Goal: Task Accomplishment & Management: Complete application form

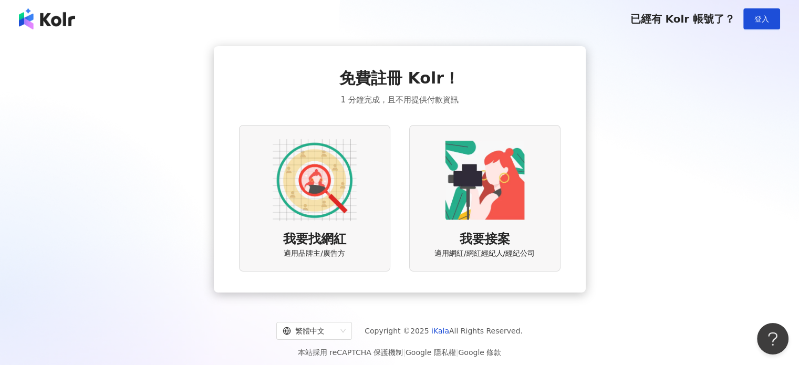
click at [299, 178] on img at bounding box center [315, 180] width 84 height 84
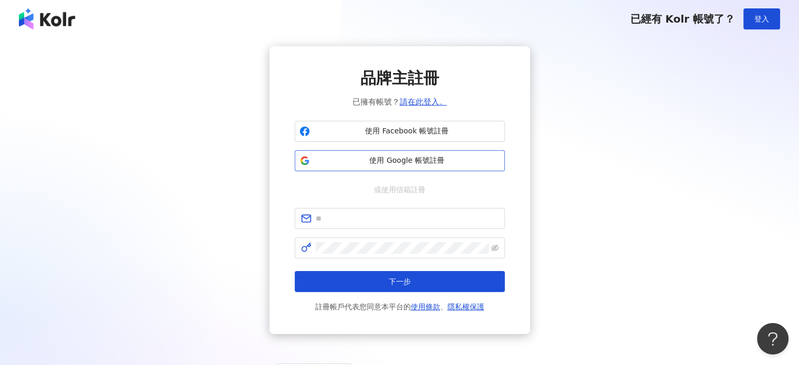
click at [393, 160] on span "使用 Google 帳號註冊" at bounding box center [407, 160] width 186 height 11
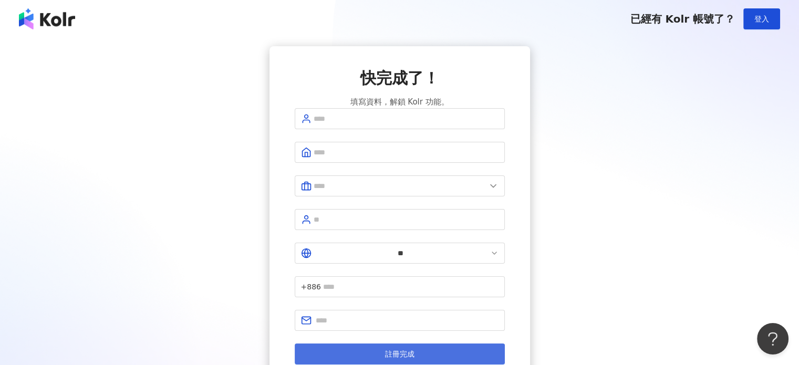
drag, startPoint x: 441, startPoint y: 319, endPoint x: 445, endPoint y: 313, distance: 7.6
click at [442, 344] on button "註冊完成" at bounding box center [400, 354] width 210 height 21
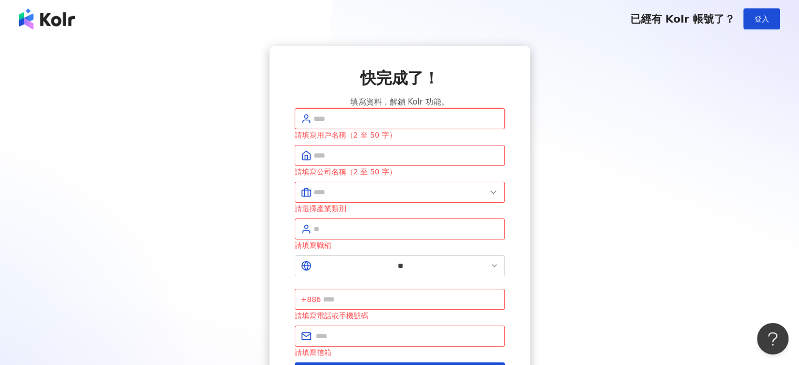
click at [433, 124] on input "text" at bounding box center [406, 119] width 185 height 12
type input "*****"
click at [396, 161] on input "text" at bounding box center [406, 156] width 185 height 12
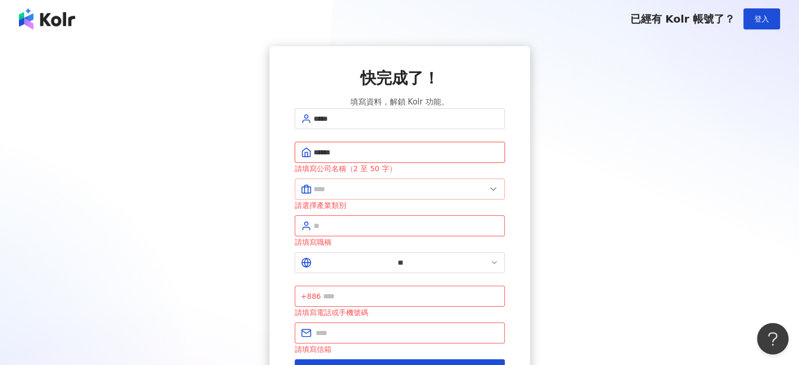
type input "******"
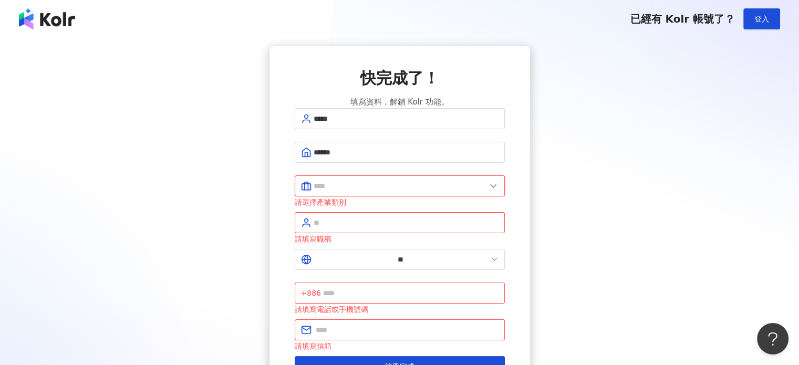
click at [375, 192] on input "text" at bounding box center [400, 186] width 172 height 12
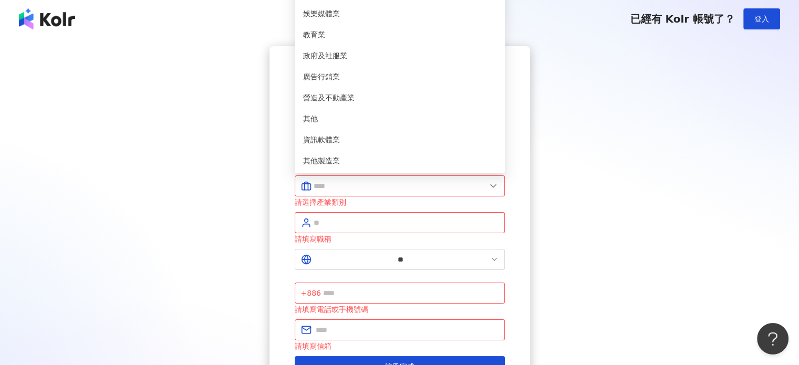
type input "*****"
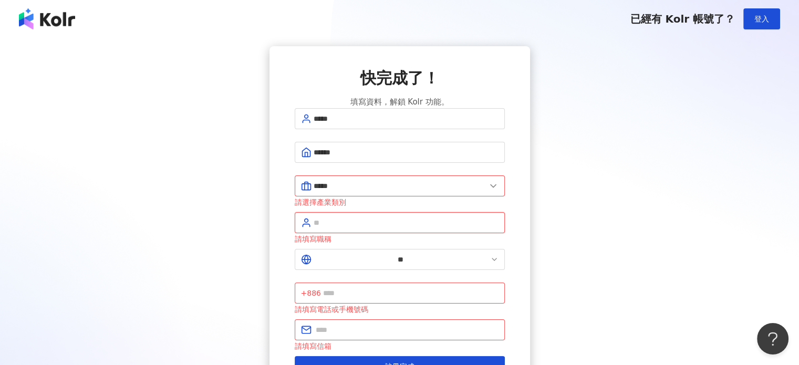
click at [346, 223] on input "text" at bounding box center [406, 223] width 185 height 12
click at [384, 287] on input "text" at bounding box center [410, 293] width 175 height 12
type input "*"
click at [387, 324] on input "text" at bounding box center [407, 330] width 183 height 12
click at [321, 287] on span "+886" at bounding box center [311, 293] width 20 height 12
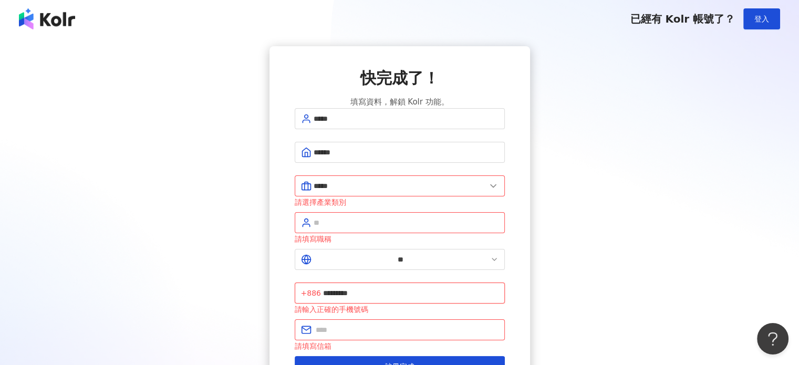
click at [371, 287] on input "*********" at bounding box center [410, 293] width 175 height 12
type input "**********"
click at [383, 324] on input "text" at bounding box center [407, 330] width 183 height 12
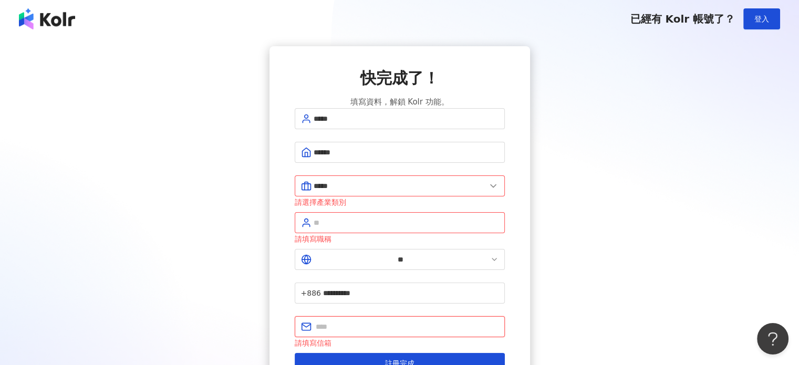
click at [335, 321] on input "text" at bounding box center [407, 327] width 183 height 12
type input "*"
type input "**********"
click at [340, 226] on input "text" at bounding box center [406, 223] width 185 height 12
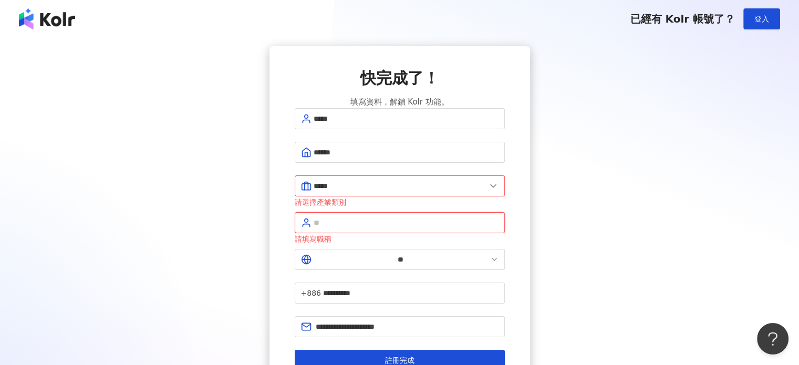
click at [340, 226] on input "text" at bounding box center [406, 223] width 185 height 12
type input "*"
type input "****"
click at [385, 356] on span "註冊完成" at bounding box center [399, 360] width 29 height 8
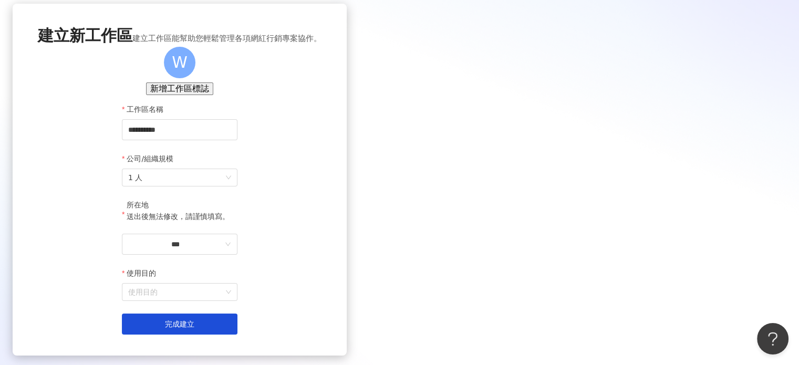
scroll to position [105, 0]
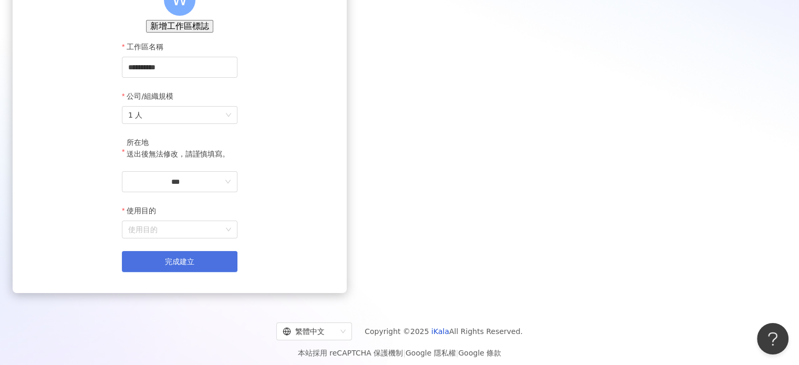
click at [237, 272] on button "完成建立" at bounding box center [180, 261] width 116 height 21
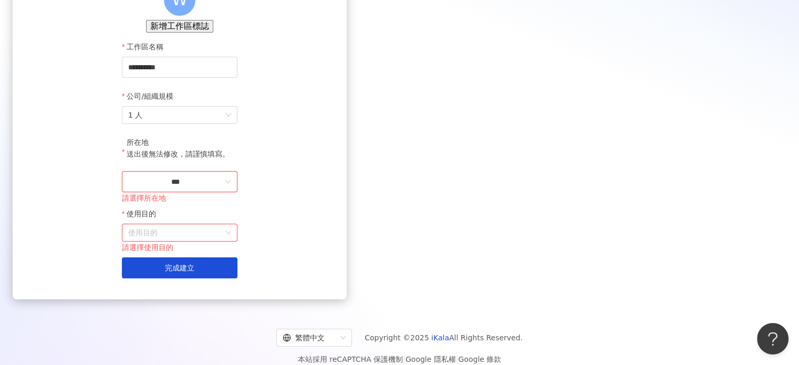
click at [223, 188] on input "***" at bounding box center [175, 182] width 95 height 12
click at [235, 162] on div "台灣" at bounding box center [228, 168] width 15 height 12
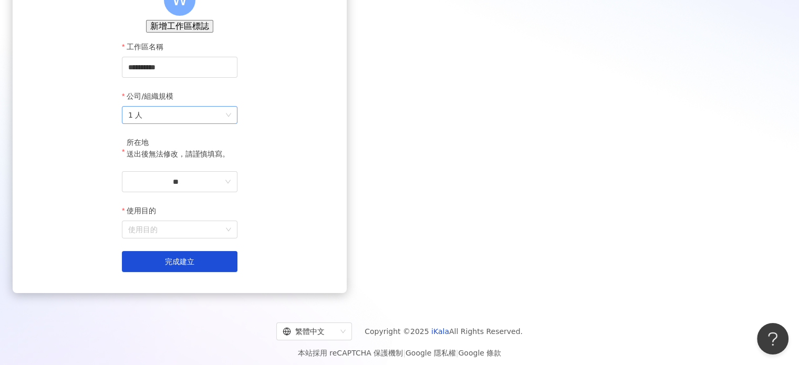
click at [231, 123] on span "1 人" at bounding box center [179, 115] width 103 height 17
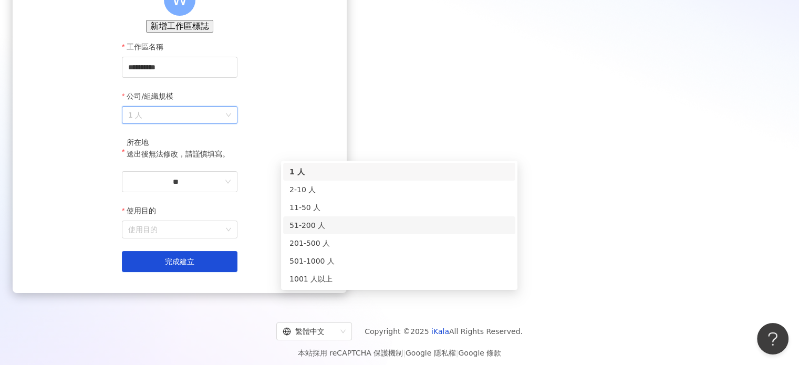
click at [314, 226] on div "51-200 人" at bounding box center [399, 226] width 220 height 12
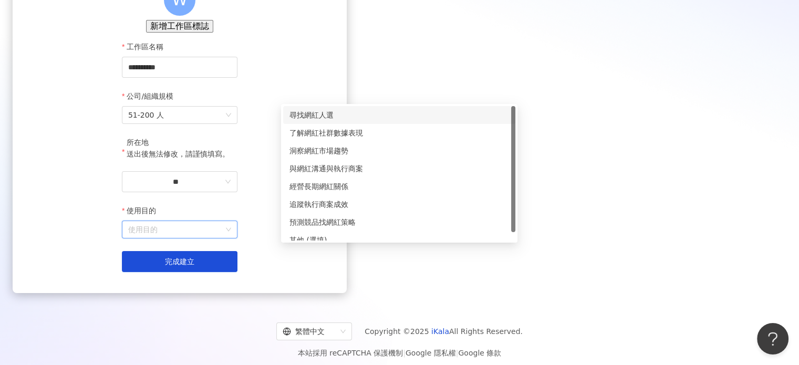
click at [231, 238] on input "使用目的" at bounding box center [179, 229] width 103 height 17
click at [367, 120] on div "尋找網紅人選" at bounding box center [399, 115] width 220 height 12
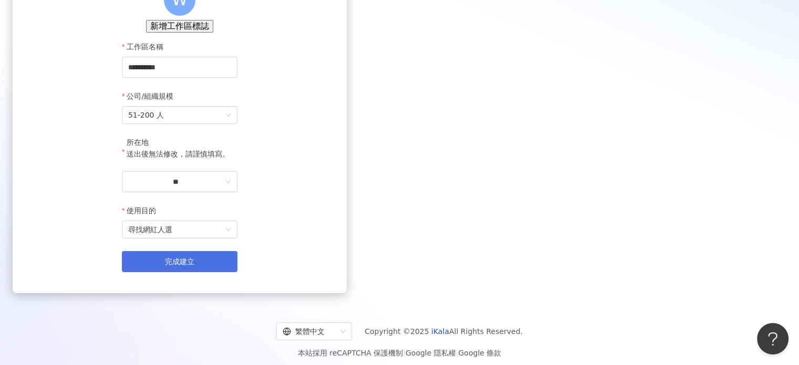
click at [237, 272] on button "完成建立" at bounding box center [180, 261] width 116 height 21
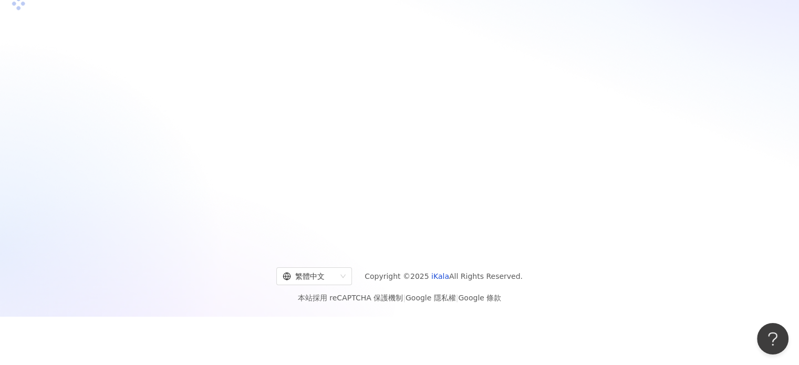
scroll to position [48, 0]
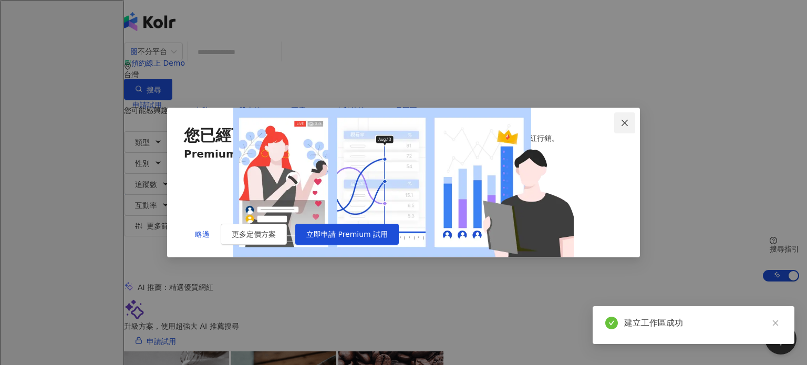
click at [626, 119] on icon "close" at bounding box center [624, 122] width 6 height 6
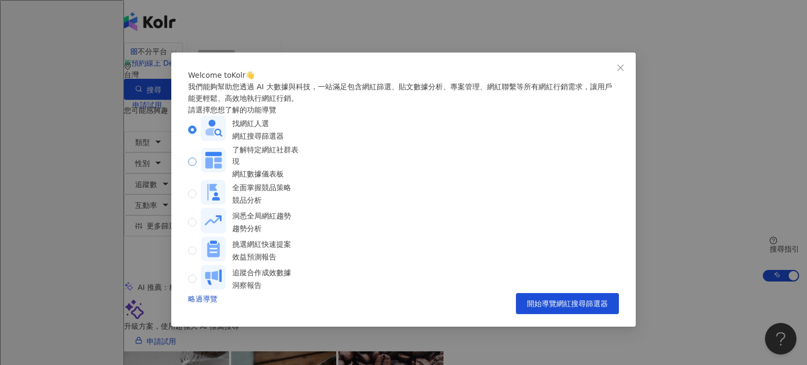
click at [302, 180] on div "了解特定網紅社群表現 網紅數據儀表板" at bounding box center [251, 162] width 101 height 36
click at [269, 142] on div "網紅搜尋篩選器" at bounding box center [257, 136] width 51 height 12
click at [622, 68] on icon "close" at bounding box center [620, 68] width 8 height 8
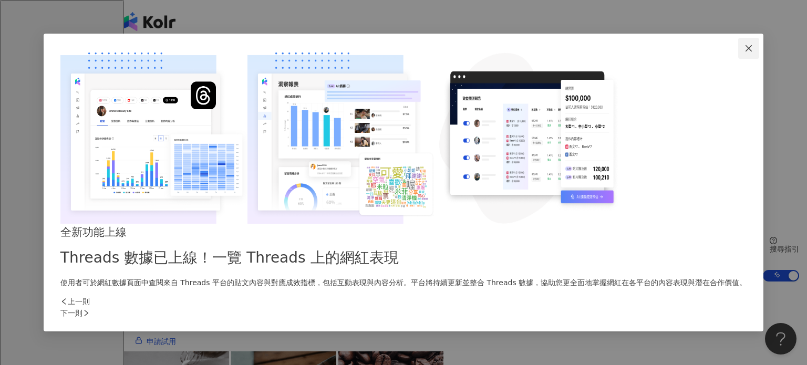
click at [744, 53] on icon "close" at bounding box center [748, 48] width 8 height 8
